Goal: Information Seeking & Learning: Learn about a topic

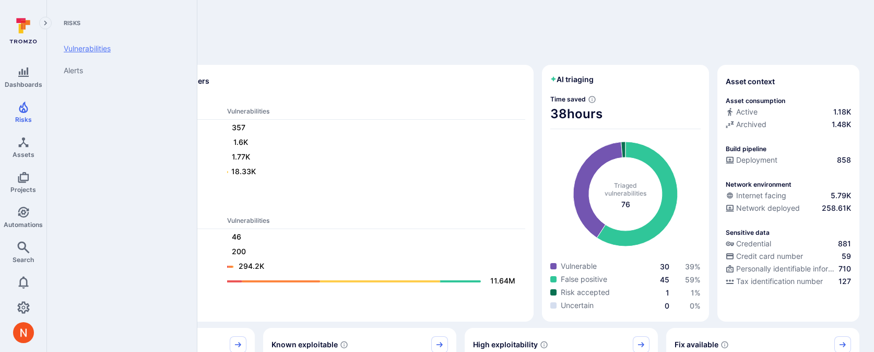
click at [107, 47] on link "Vulnerabilities" at bounding box center [119, 49] width 129 height 22
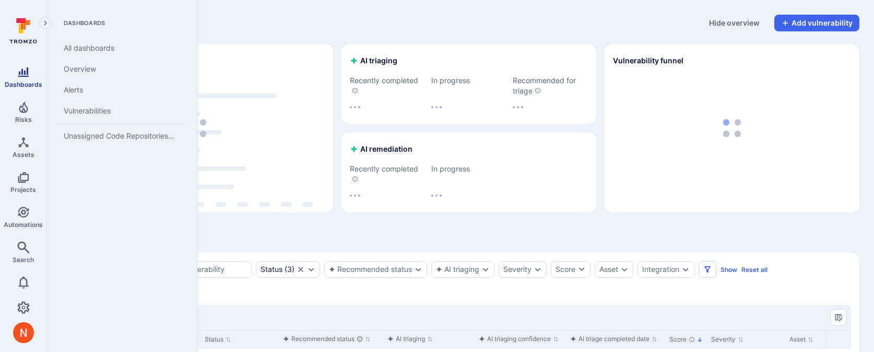
click at [13, 83] on span "Dashboards" at bounding box center [24, 84] width 38 height 8
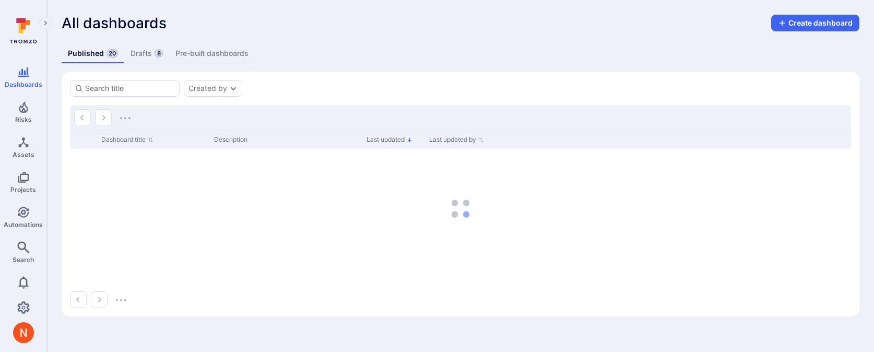
click at [144, 51] on link "Drafts 8" at bounding box center [146, 53] width 45 height 19
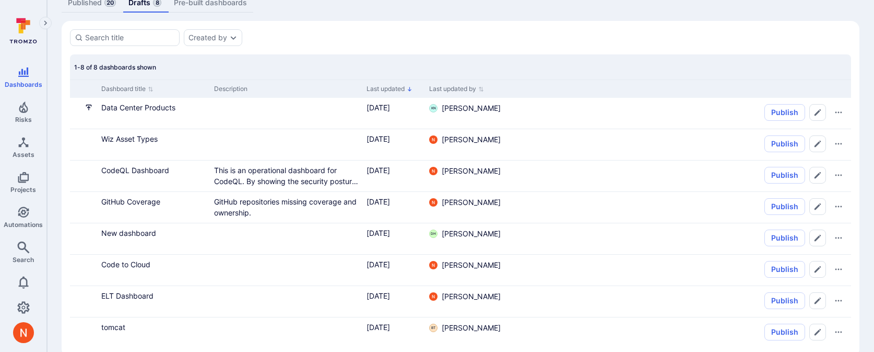
scroll to position [71, 0]
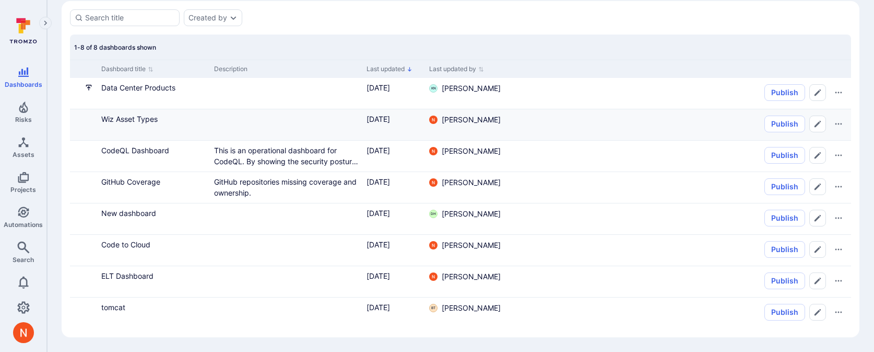
click at [134, 124] on div "Wiz Asset Types" at bounding box center [153, 118] width 104 height 11
click at [134, 119] on link "Wiz Asset Types" at bounding box center [129, 118] width 56 height 9
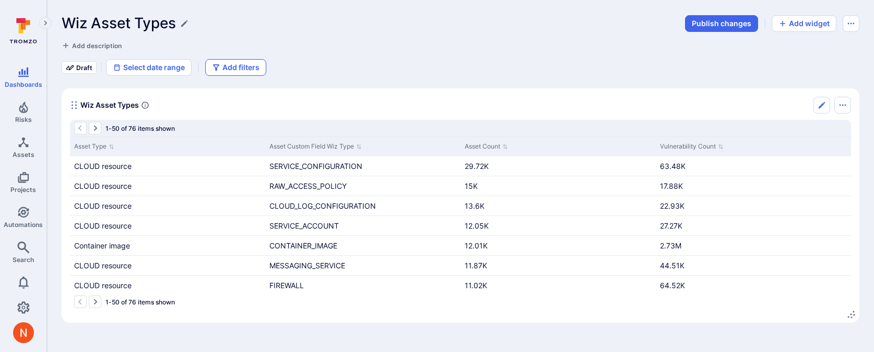
click at [237, 68] on button "Add filters" at bounding box center [235, 67] width 61 height 17
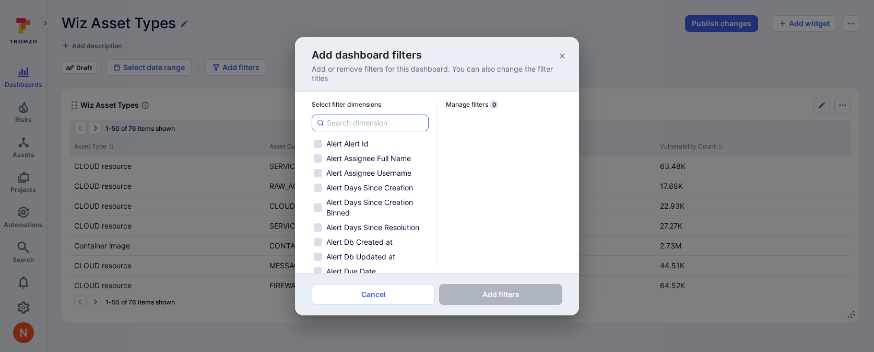
click at [379, 126] on input at bounding box center [375, 123] width 97 height 10
type input "s"
checkbox input "false"
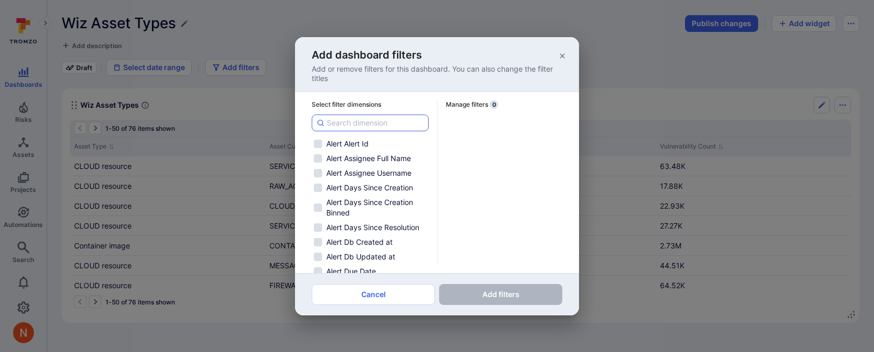
checkbox input "false"
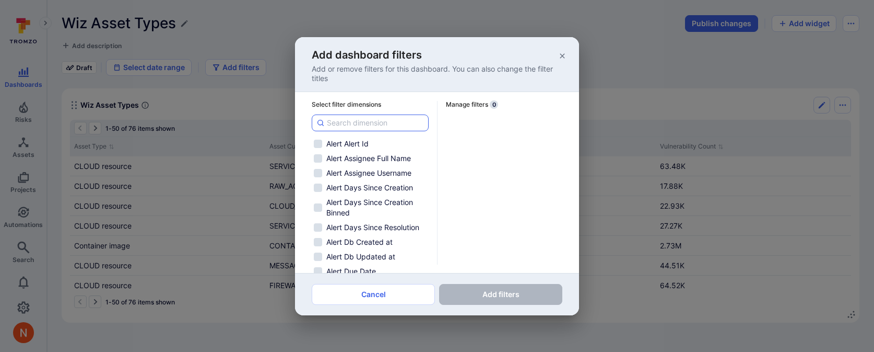
checkbox input "false"
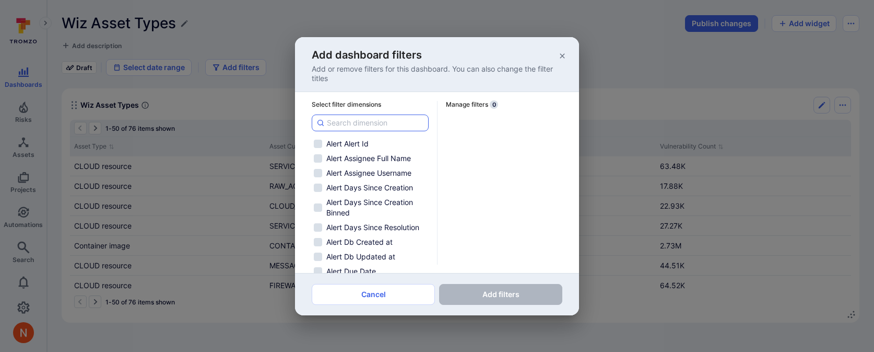
checkbox input "false"
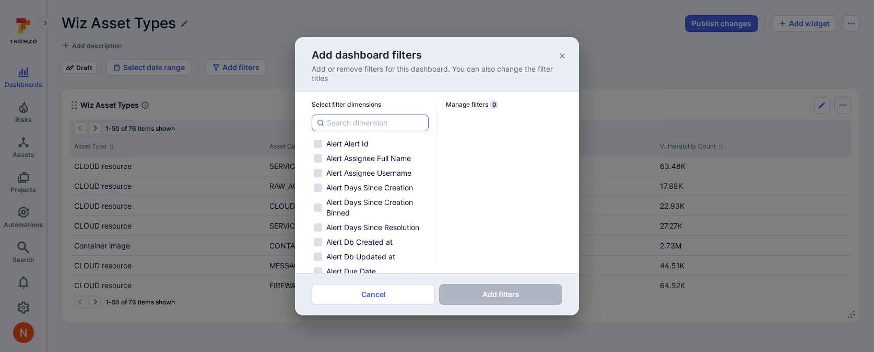
checkbox input "false"
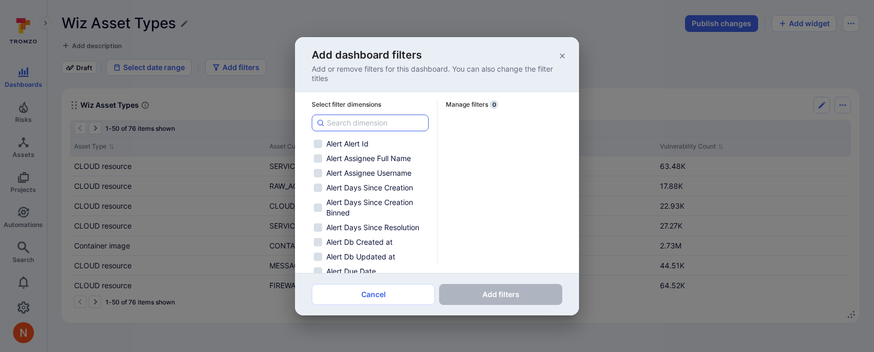
checkbox input "false"
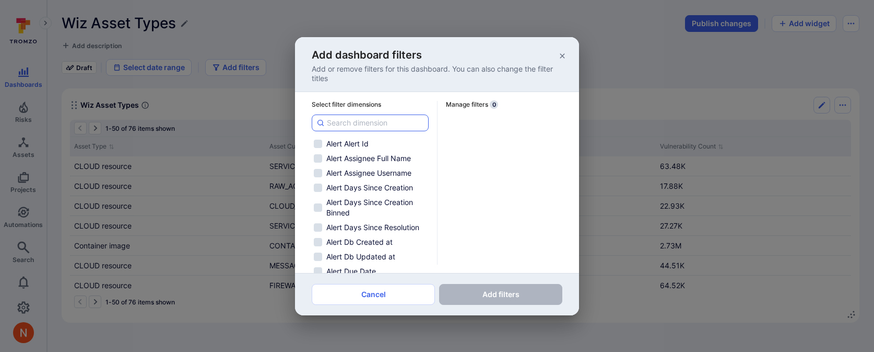
checkbox input "false"
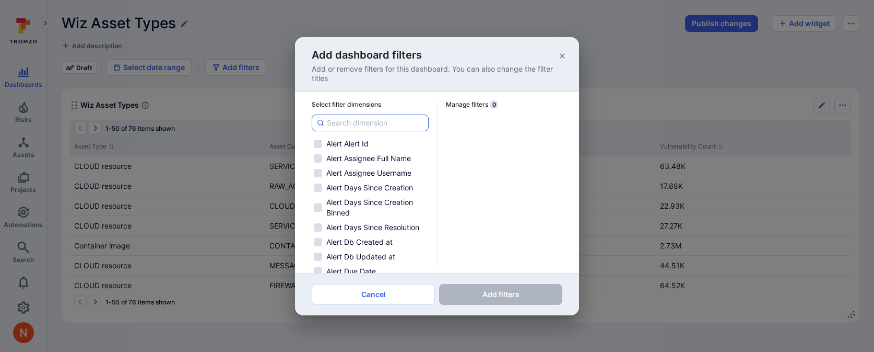
checkbox input "false"
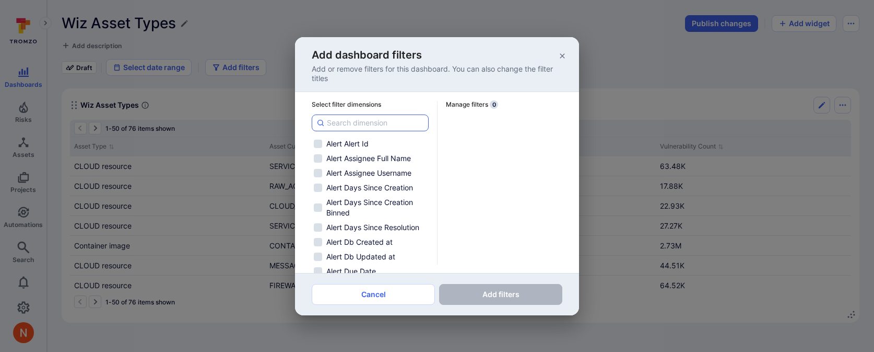
checkbox input "false"
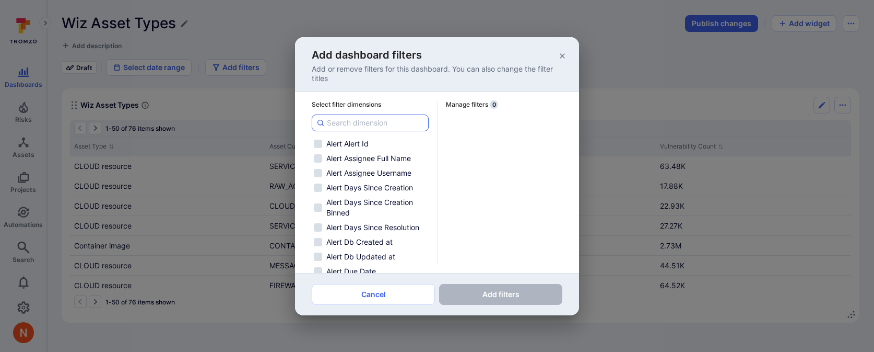
checkbox input "false"
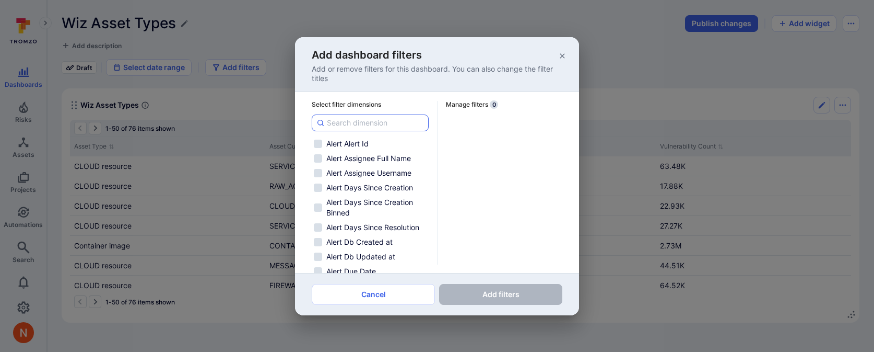
checkbox input "false"
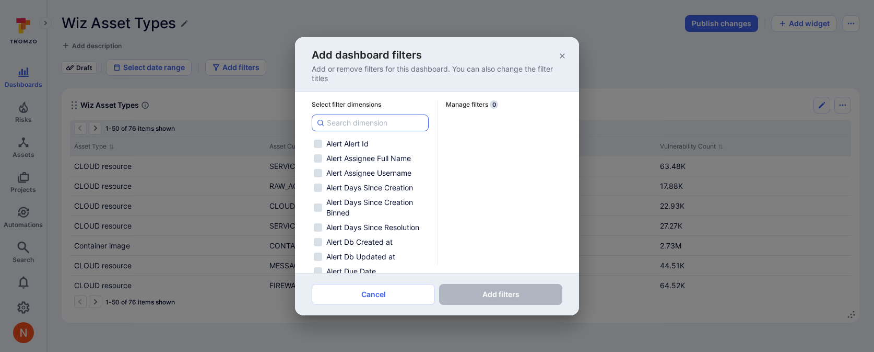
checkbox input "false"
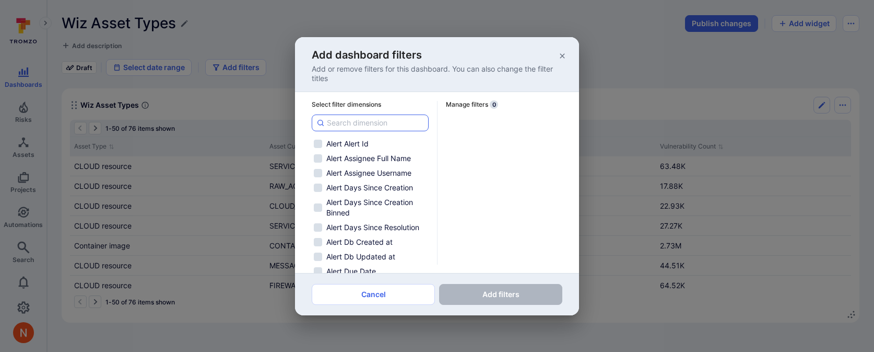
checkbox input "false"
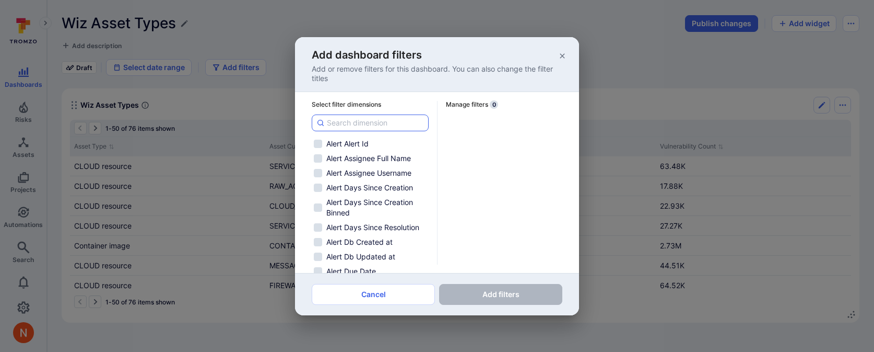
checkbox input "false"
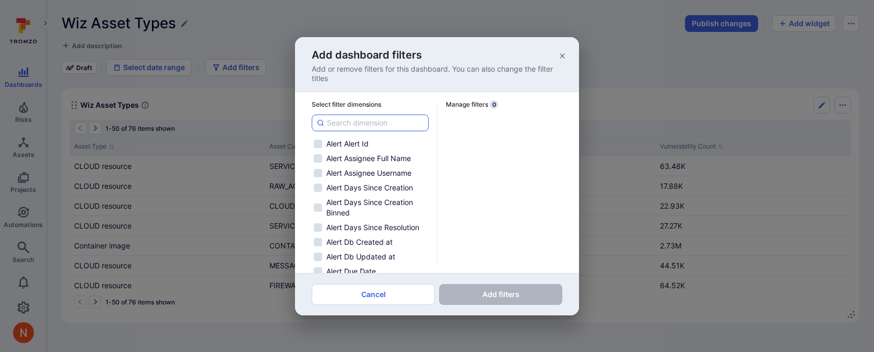
checkbox input "false"
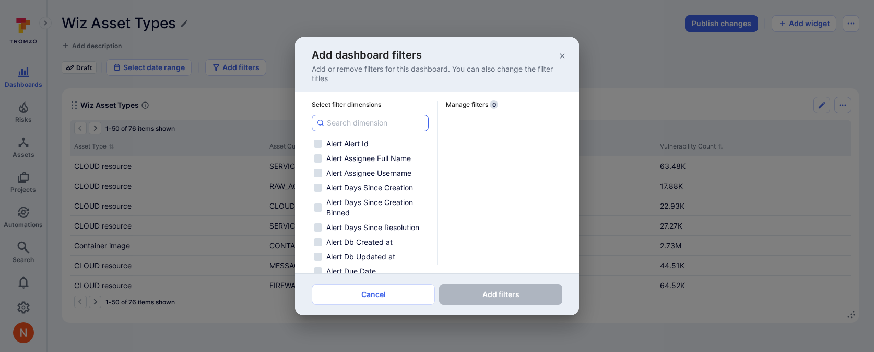
checkbox input "false"
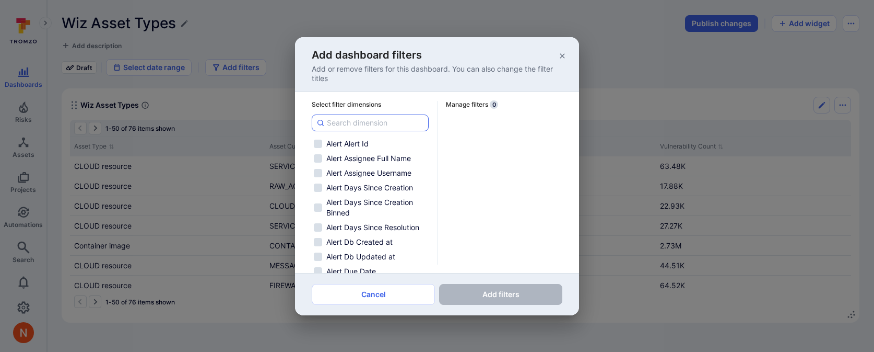
checkbox input "false"
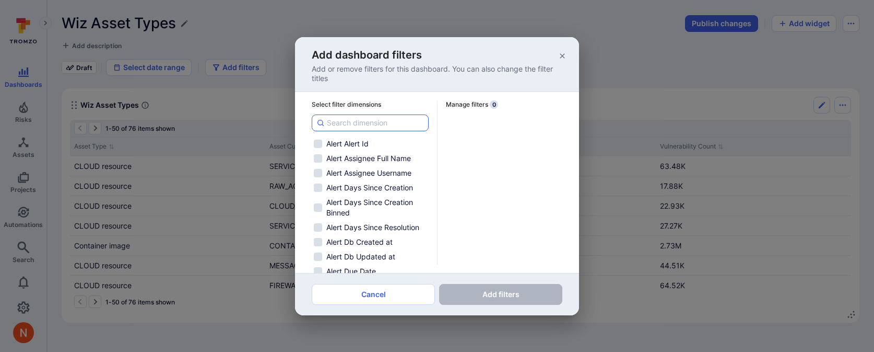
checkbox input "false"
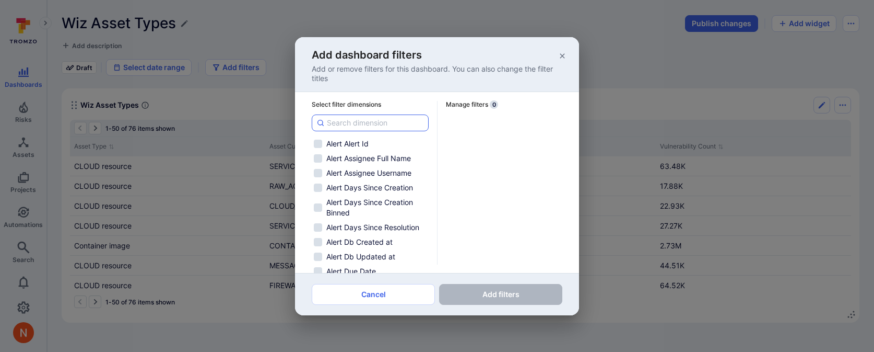
checkbox input "false"
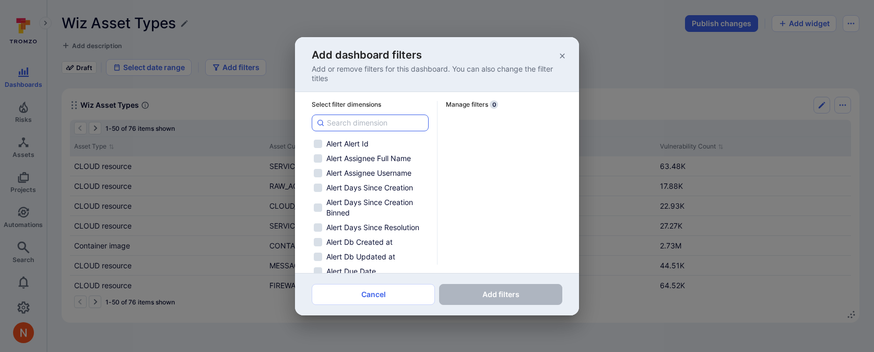
checkbox input "false"
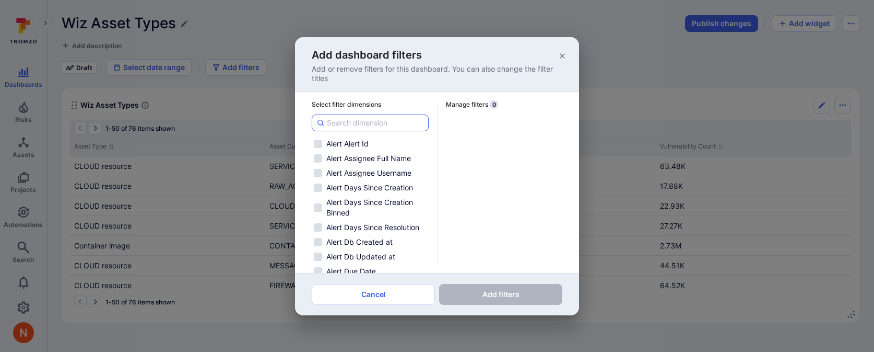
checkbox input "false"
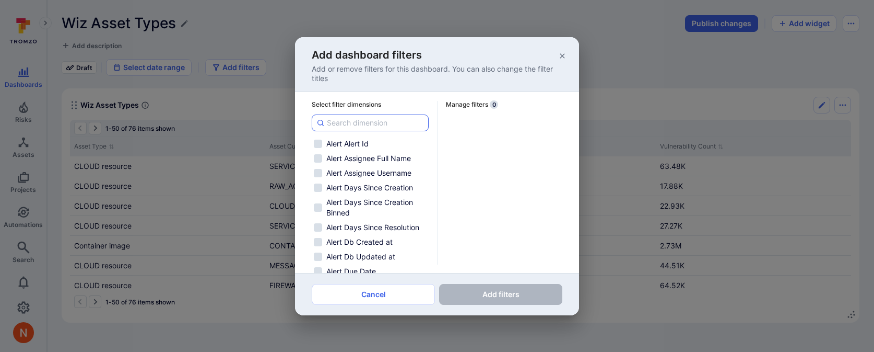
checkbox input "false"
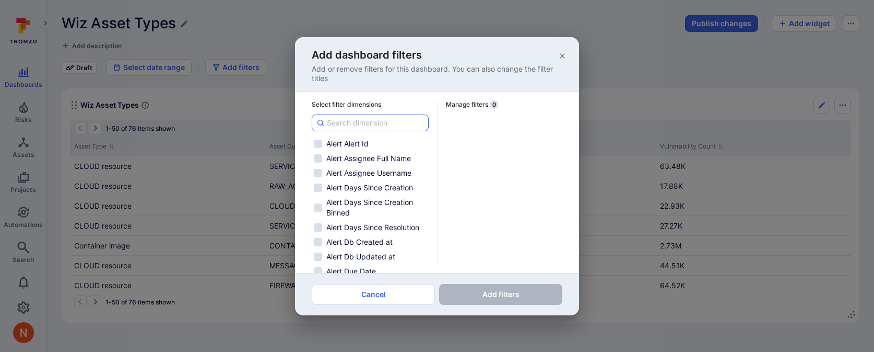
checkbox input "false"
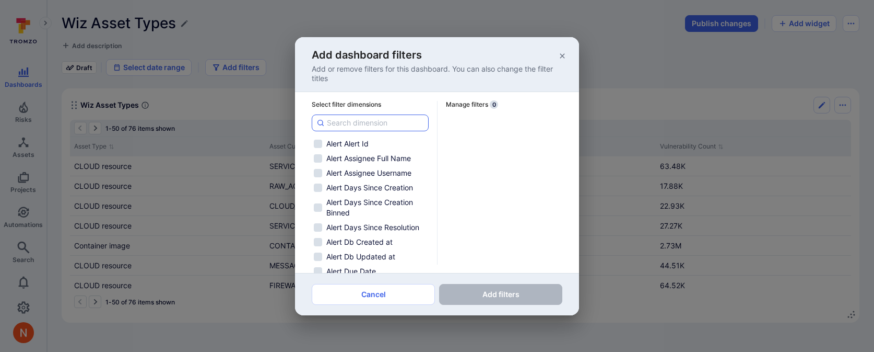
checkbox input "false"
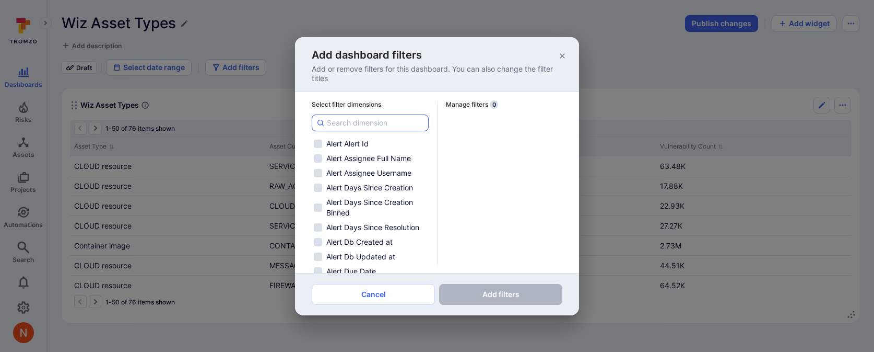
checkbox input "false"
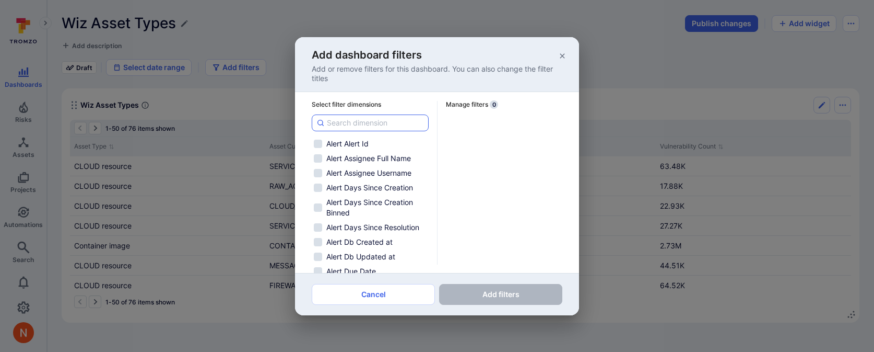
checkbox input "false"
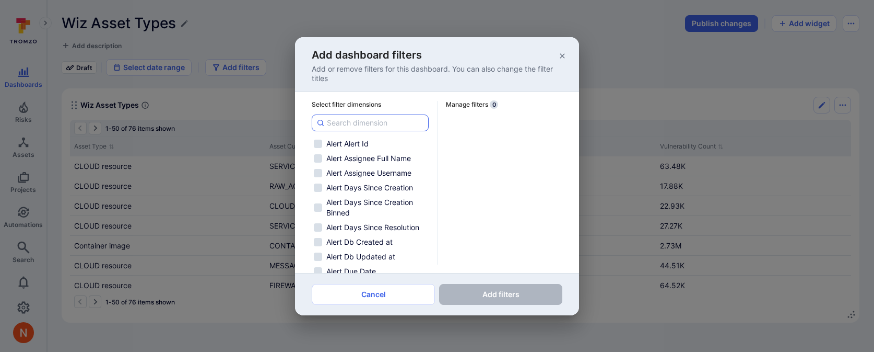
checkbox input "false"
type input "se"
checkbox input "false"
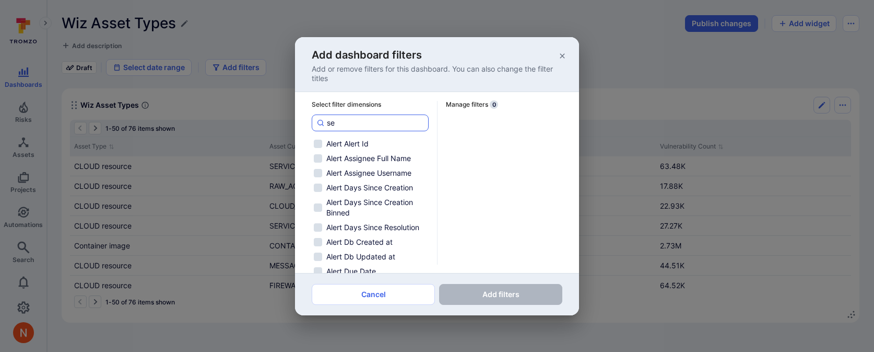
checkbox input "false"
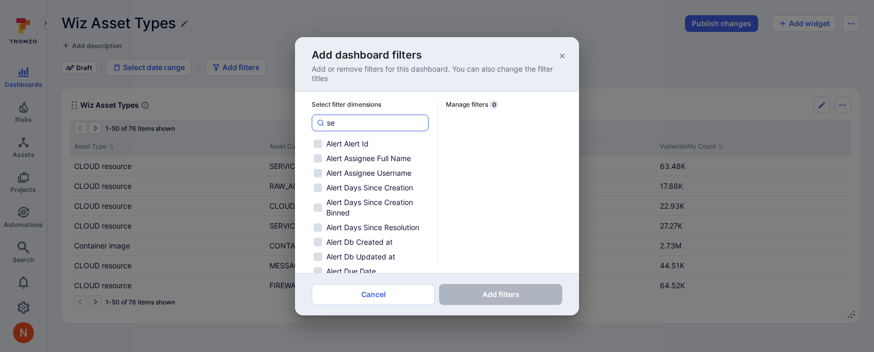
checkbox input "false"
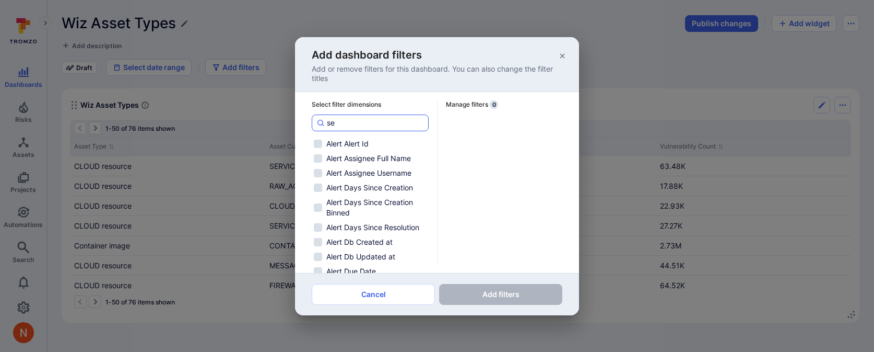
checkbox input "false"
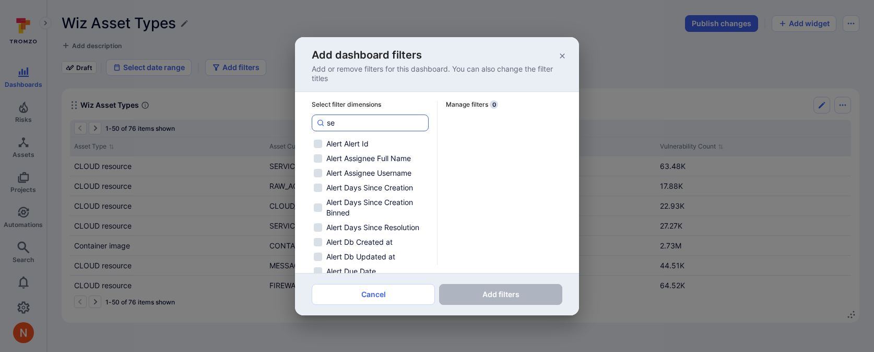
checkbox input "false"
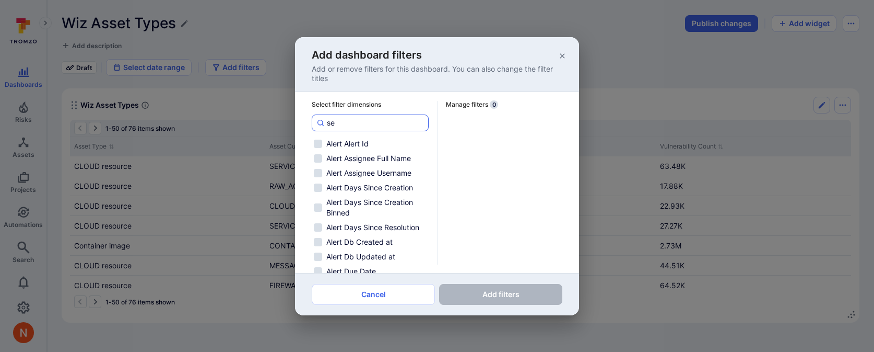
checkbox input "false"
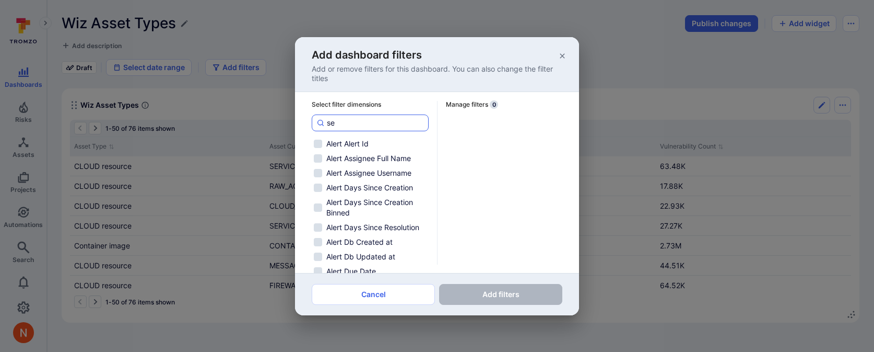
checkbox input "false"
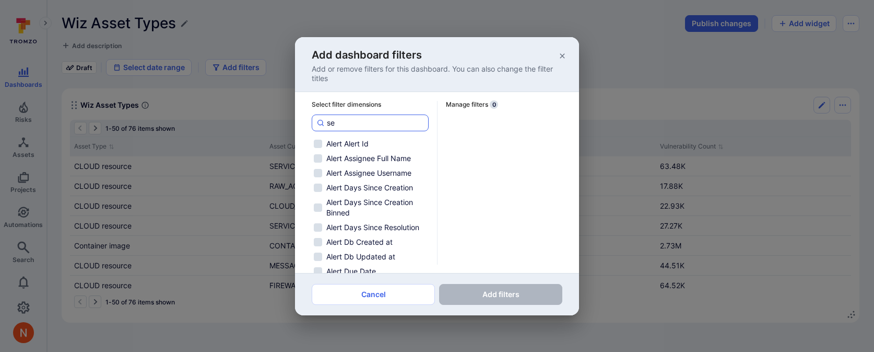
checkbox input "false"
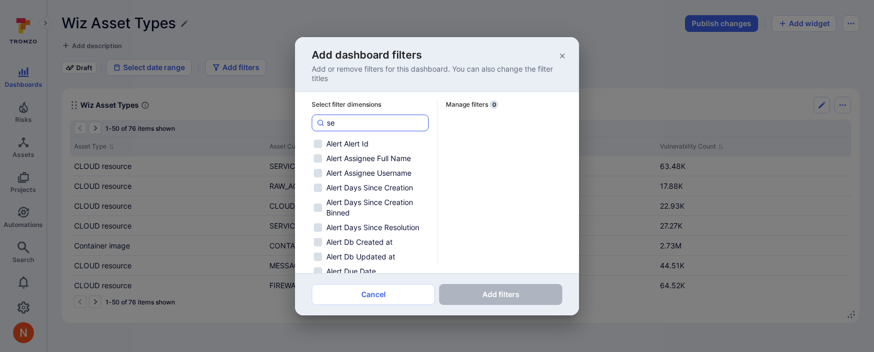
checkbox input "false"
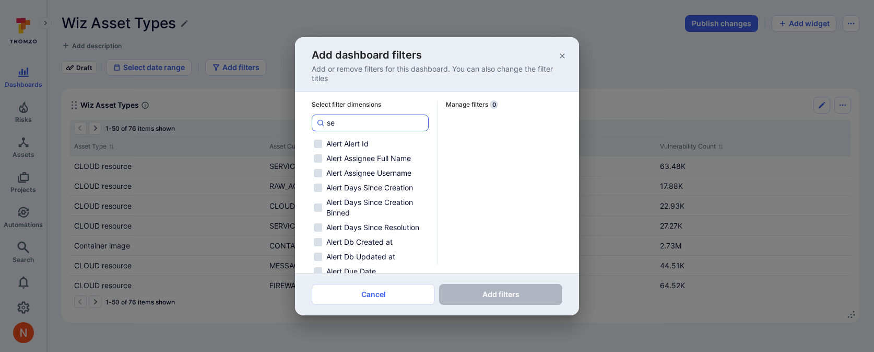
checkbox input "false"
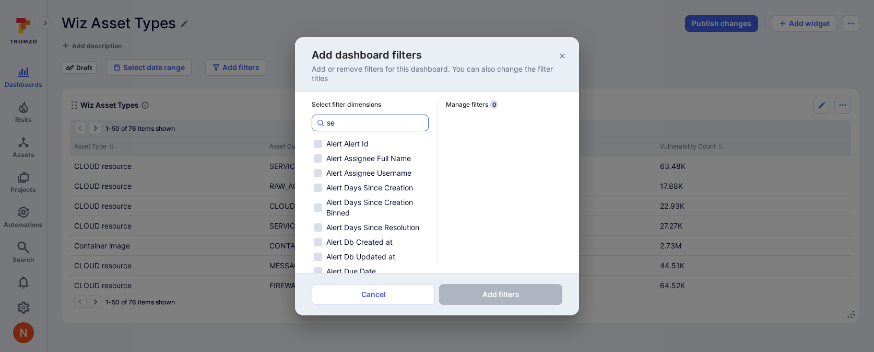
checkbox input "false"
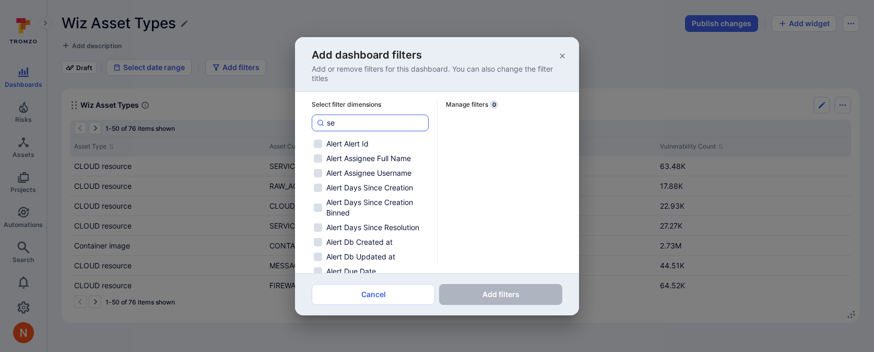
checkbox input "false"
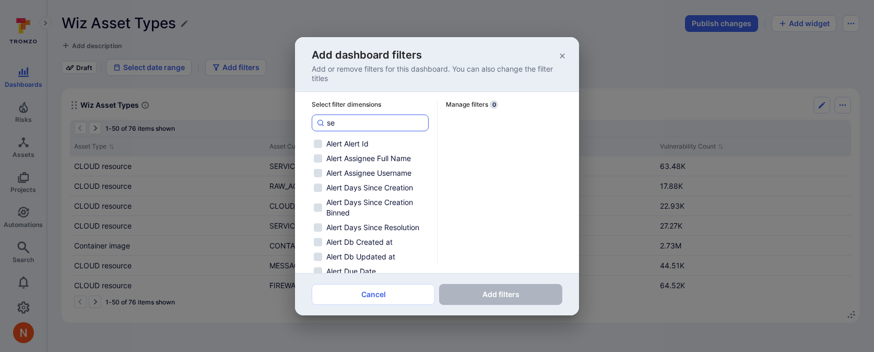
checkbox input "false"
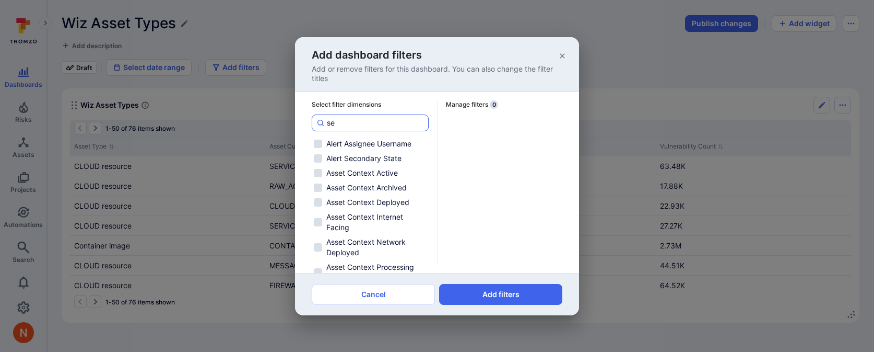
type input "sev"
checkbox input "false"
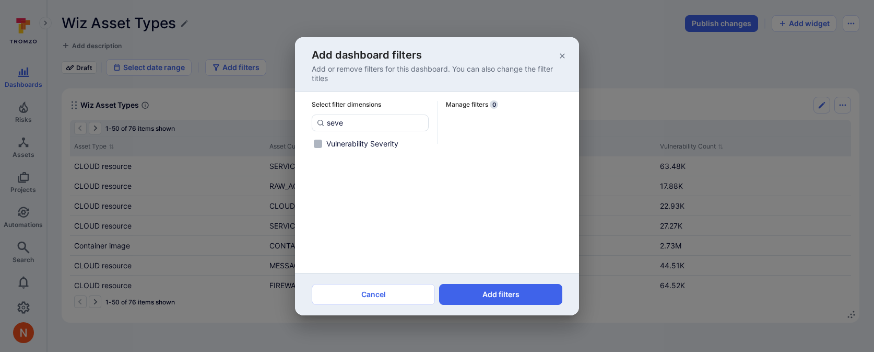
type input "seve"
click at [397, 146] on span "Vulnerability Severity" at bounding box center [362, 143] width 72 height 10
click at [322, 146] on input "Vulnerability Severity" at bounding box center [318, 143] width 8 height 8
checkbox input "true"
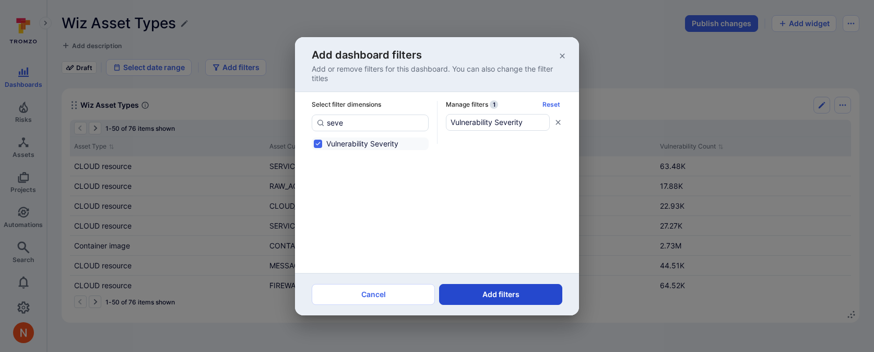
click at [476, 296] on button "Add filters" at bounding box center [500, 294] width 123 height 21
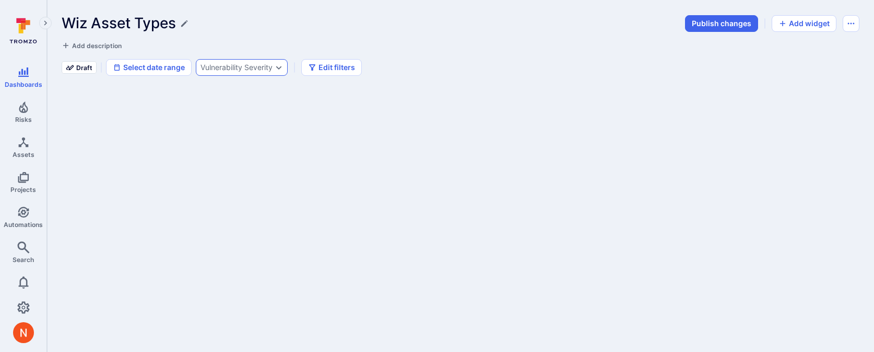
click at [270, 66] on div "Vulnerability Severity" at bounding box center [237, 67] width 72 height 8
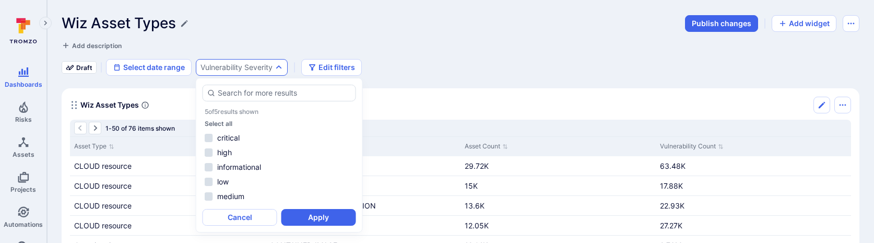
click at [402, 79] on div "Wiz Asset Types Publish changes Add widget Add description Draft Select date ra…" at bounding box center [461, 169] width 798 height 308
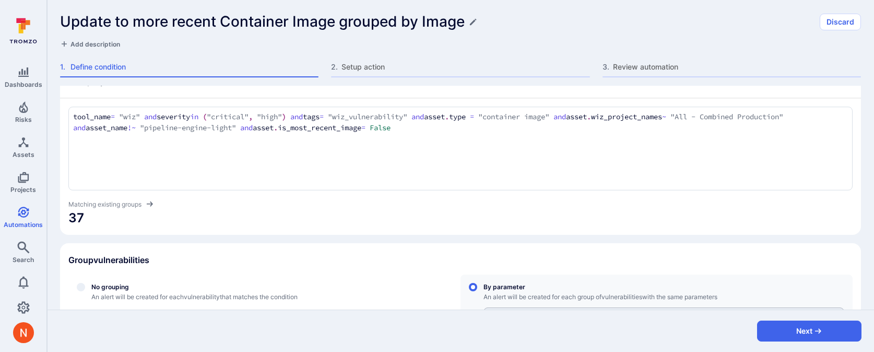
scroll to position [56, 0]
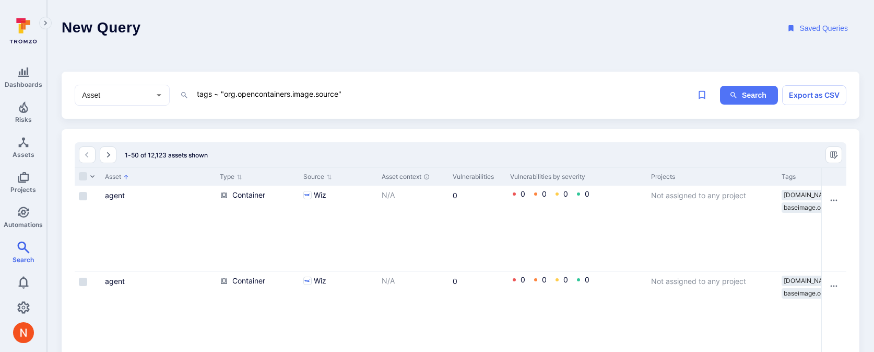
scroll to position [0, 527]
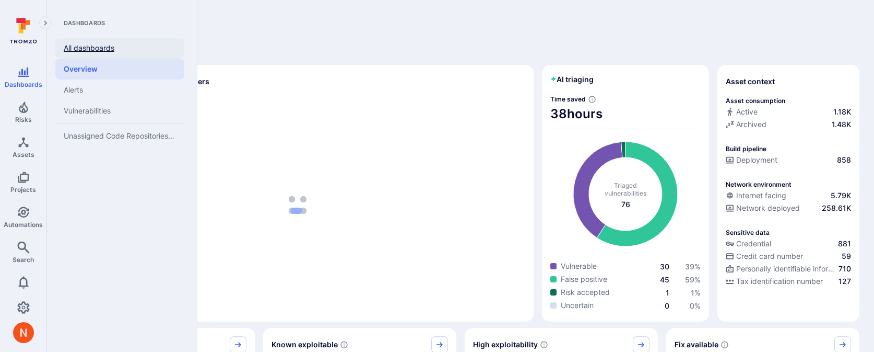
click at [81, 50] on link "All dashboards" at bounding box center [119, 48] width 129 height 21
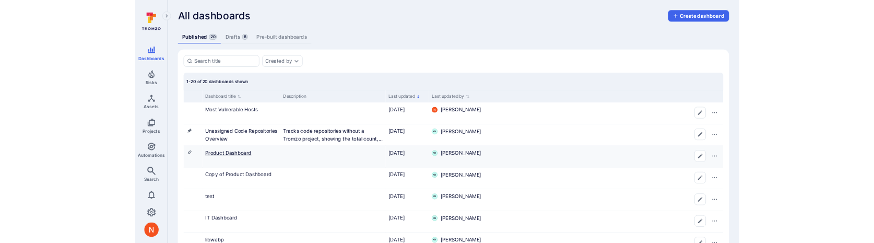
click at [143, 221] on link "Product Dashboard" at bounding box center [134, 220] width 67 height 9
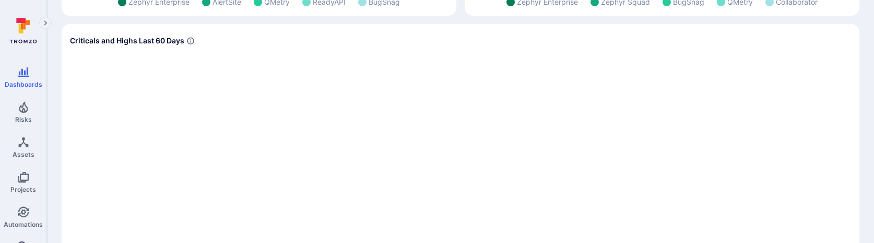
scroll to position [558, 0]
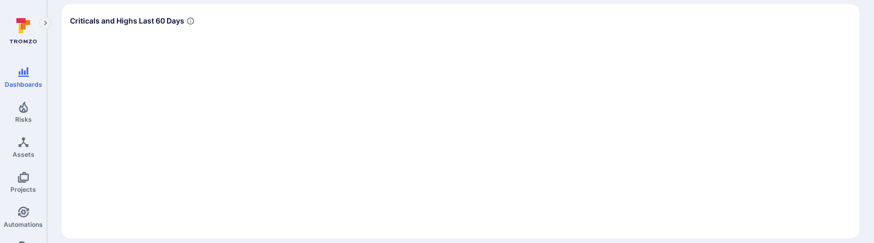
click at [413, 165] on section "Criticals and Highs Last 60 Days" at bounding box center [461, 121] width 798 height 234
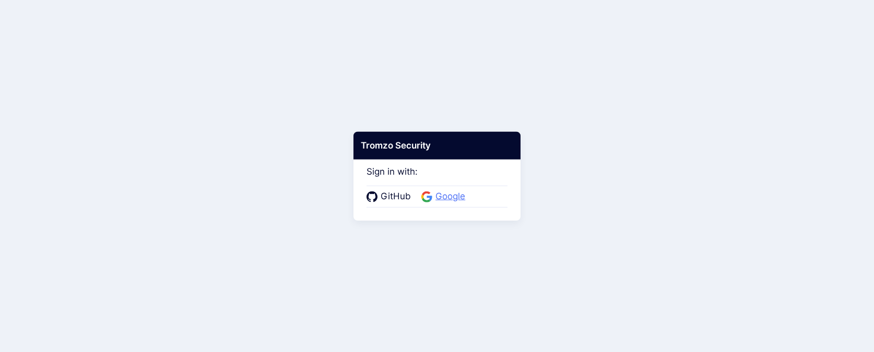
click at [428, 193] on icon at bounding box center [426, 193] width 8 height 4
